Goal: Task Accomplishment & Management: Use online tool/utility

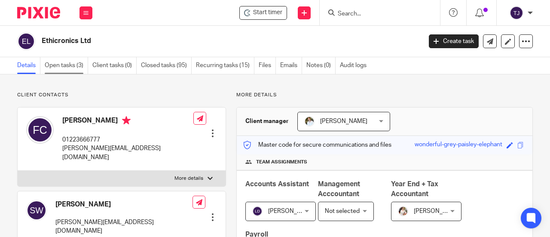
click at [58, 62] on link "Open tasks (3)" at bounding box center [66, 65] width 43 height 17
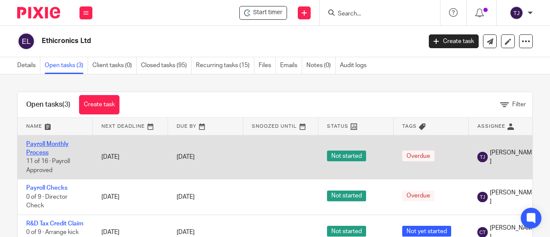
click at [61, 141] on link "Payroll Monthly Process" at bounding box center [47, 148] width 43 height 15
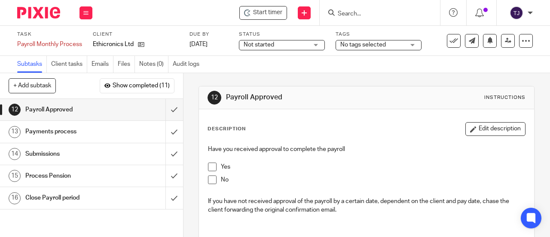
click at [290, 47] on span "Not started" at bounding box center [276, 44] width 64 height 9
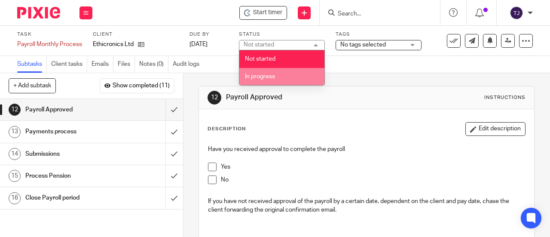
click at [285, 75] on li "In progress" at bounding box center [281, 77] width 85 height 18
